Goal: Download file/media

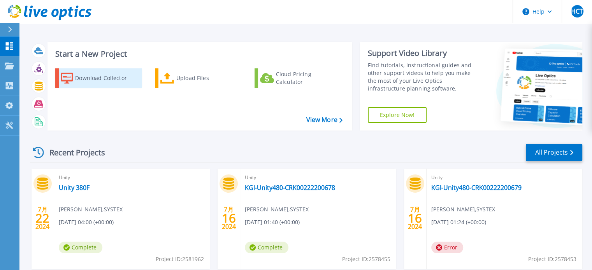
click at [114, 81] on div "Download Collector" at bounding box center [106, 78] width 62 height 16
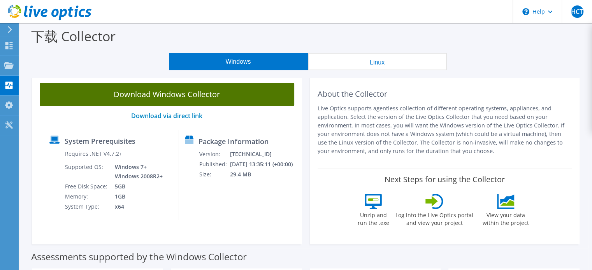
click at [168, 96] on link "Download Windows Collector" at bounding box center [167, 94] width 254 height 23
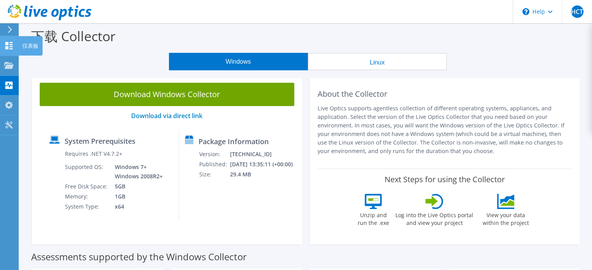
click at [12, 47] on icon at bounding box center [8, 45] width 9 height 7
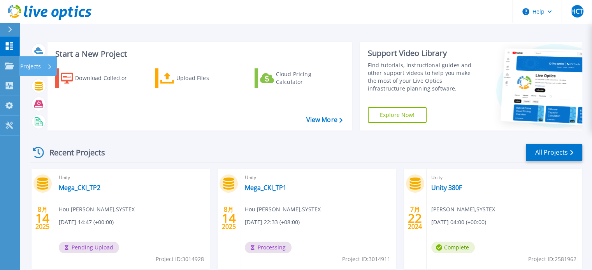
click at [32, 65] on p "Projects" at bounding box center [30, 66] width 21 height 20
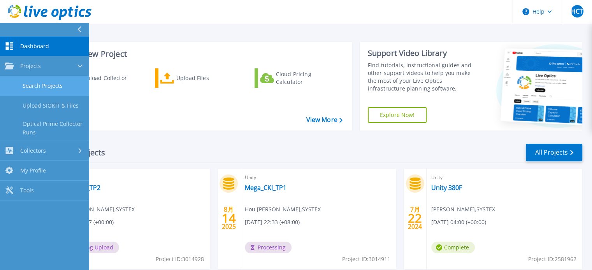
click at [46, 88] on link "Search Projects" at bounding box center [44, 86] width 89 height 20
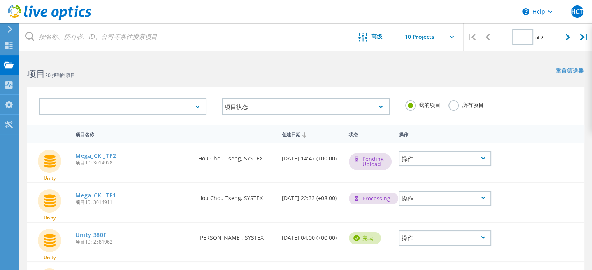
type input "1"
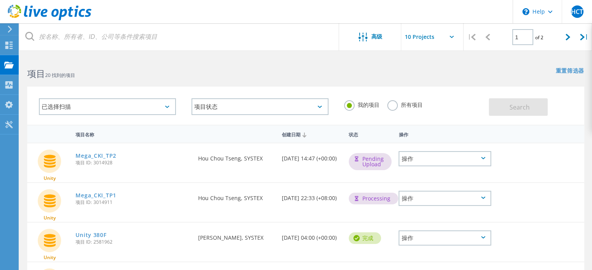
click at [506, 223] on div at bounding box center [517, 233] width 44 height 20
click at [6, 42] on use at bounding box center [8, 45] width 7 height 7
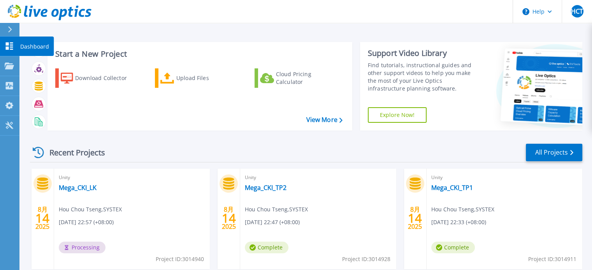
click at [9, 48] on icon at bounding box center [9, 45] width 7 height 7
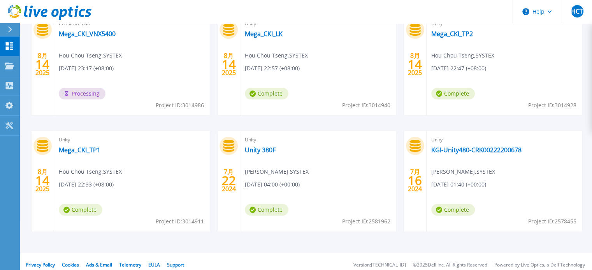
scroll to position [156, 0]
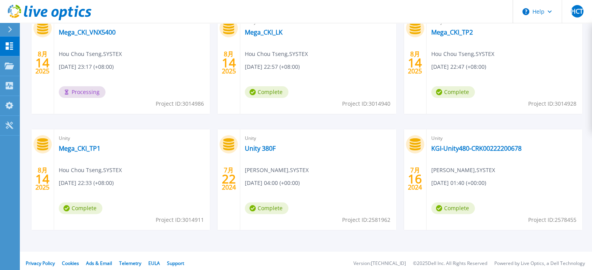
click at [245, 98] on span "Complete" at bounding box center [267, 92] width 44 height 12
click at [82, 144] on div "Unity Mega_CKI_TP1 Hou Chou Tseng , SYSTEX 08/14/2025, 22:33 (+08:00) Complete …" at bounding box center [132, 180] width 156 height 101
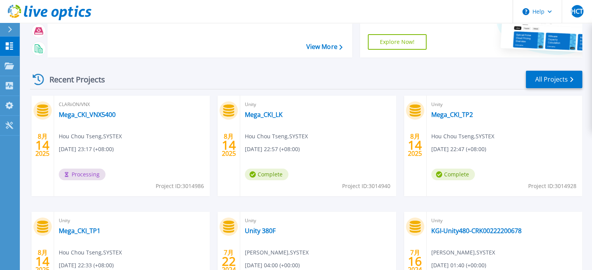
scroll to position [39, 0]
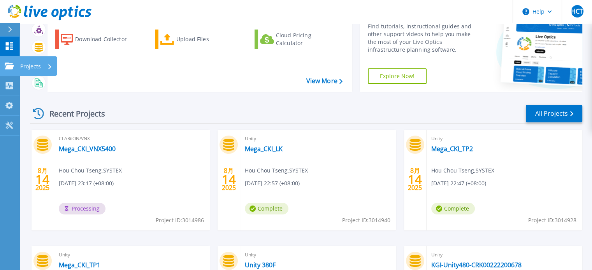
click at [47, 65] on div "Projects" at bounding box center [36, 66] width 32 height 20
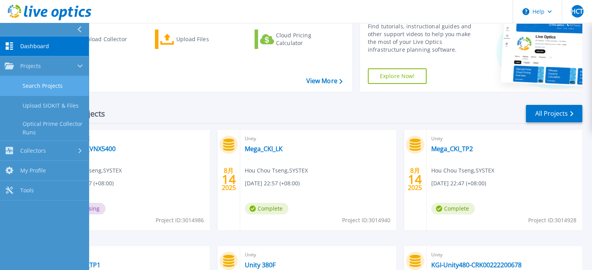
click at [48, 83] on link "Search Projects" at bounding box center [44, 86] width 89 height 20
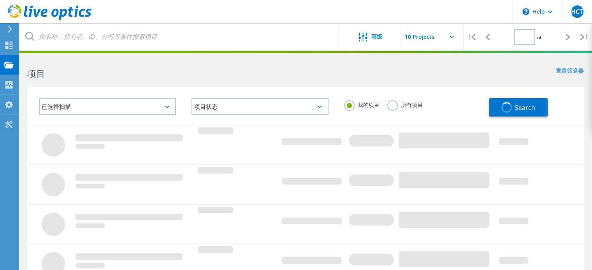
type input "1"
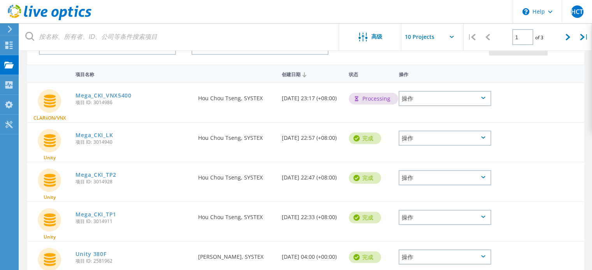
scroll to position [78, 0]
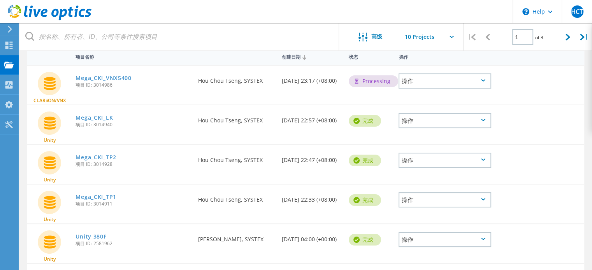
click at [446, 201] on div "操作" at bounding box center [444, 200] width 93 height 15
click at [449, 202] on div "操作" at bounding box center [444, 200] width 93 height 15
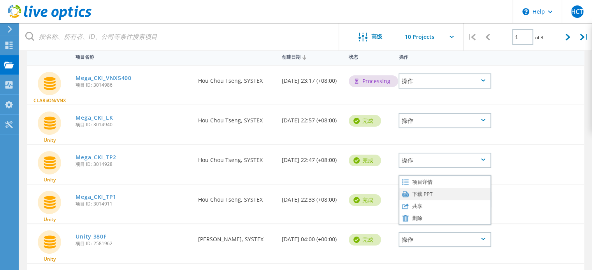
click at [428, 196] on div "下载 PPT" at bounding box center [444, 194] width 91 height 12
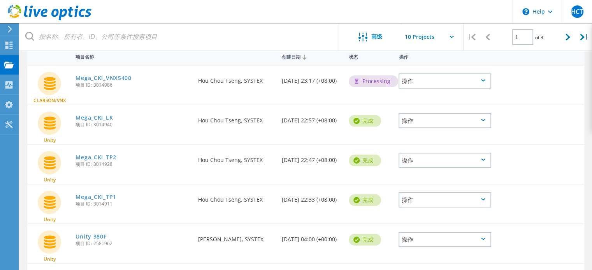
click at [426, 161] on div "操作" at bounding box center [444, 160] width 93 height 15
click at [425, 153] on div "下载 PPT" at bounding box center [444, 155] width 91 height 12
click at [423, 118] on div "操作" at bounding box center [444, 120] width 93 height 15
click at [428, 116] on div "下载 PPT" at bounding box center [444, 115] width 91 height 12
click at [63, 60] on div at bounding box center [49, 56] width 44 height 14
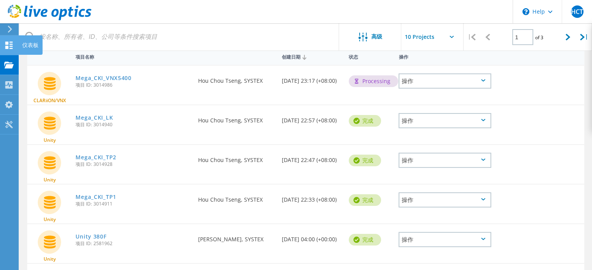
click at [11, 44] on use at bounding box center [8, 45] width 7 height 7
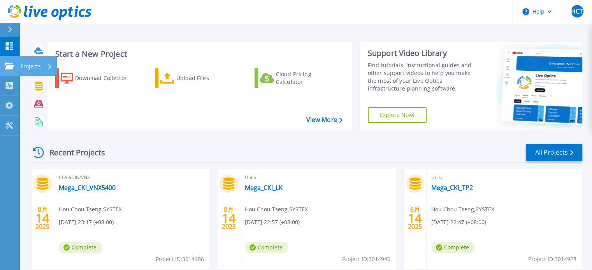
click at [9, 67] on icon at bounding box center [9, 66] width 9 height 7
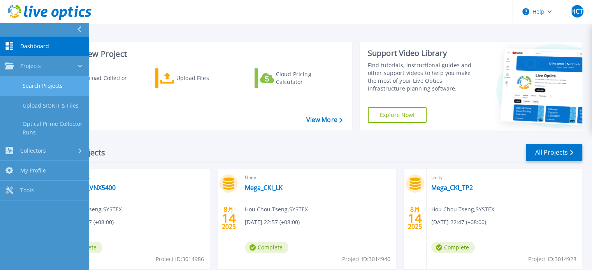
click at [33, 88] on link "Search Projects" at bounding box center [44, 86] width 89 height 20
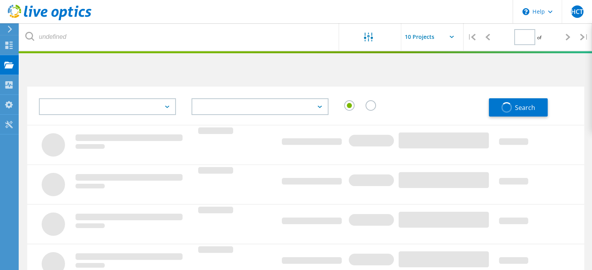
type input "1"
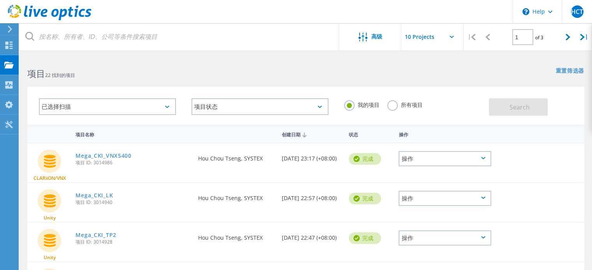
click at [426, 159] on div "操作" at bounding box center [444, 158] width 93 height 15
click at [441, 158] on div "下载 PPT" at bounding box center [444, 159] width 91 height 12
